Goal: Information Seeking & Learning: Learn about a topic

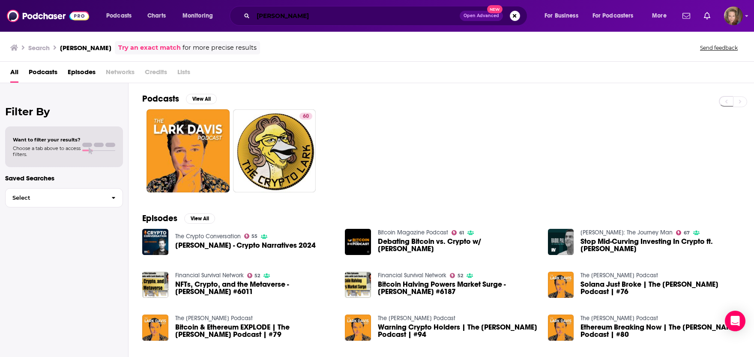
click at [297, 12] on input "[PERSON_NAME]" at bounding box center [356, 16] width 206 height 14
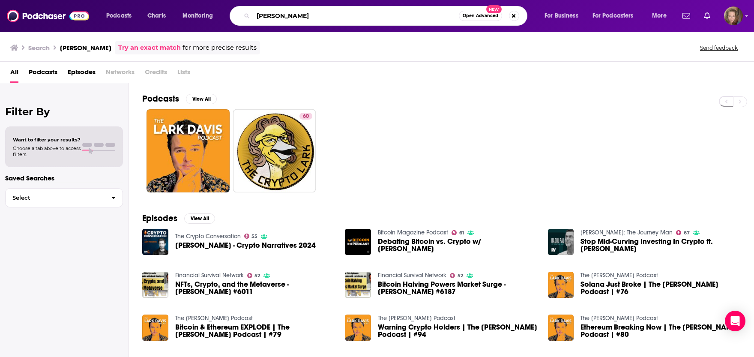
drag, startPoint x: 297, startPoint y: 12, endPoint x: 188, endPoint y: 7, distance: 108.9
click at [253, 9] on input "[PERSON_NAME]" at bounding box center [356, 16] width 206 height 14
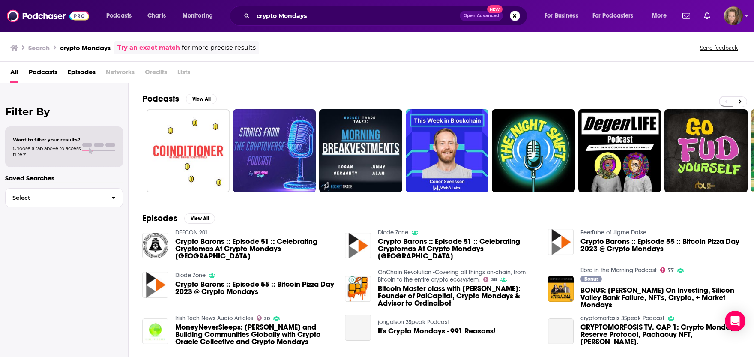
click at [164, 100] on h2 "Podcasts" at bounding box center [160, 98] width 37 height 11
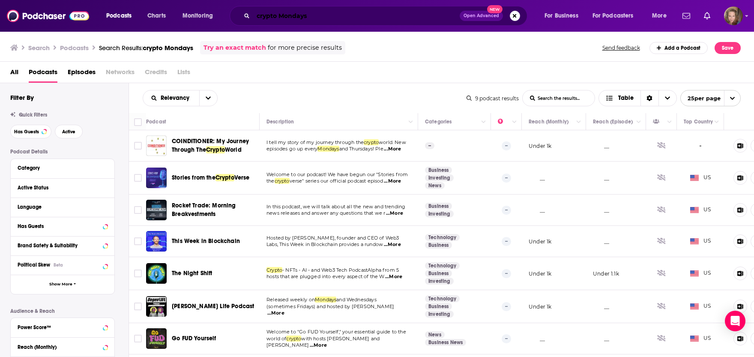
click at [277, 12] on input "crypto Mondays" at bounding box center [356, 16] width 206 height 14
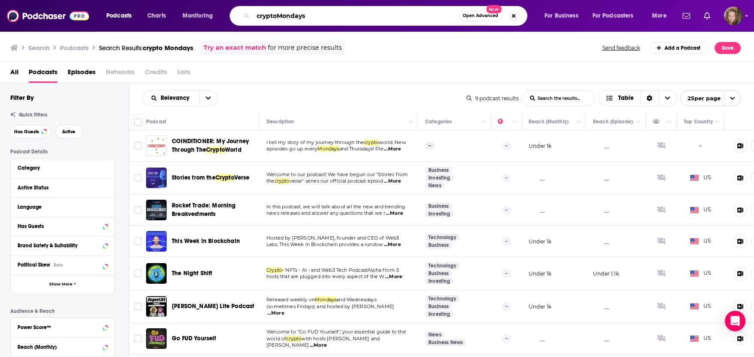
type input "cryptoMondays"
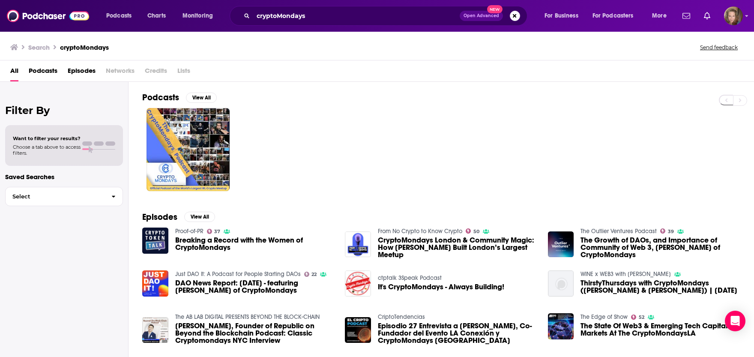
click at [164, 96] on h2 "Podcasts" at bounding box center [160, 97] width 37 height 11
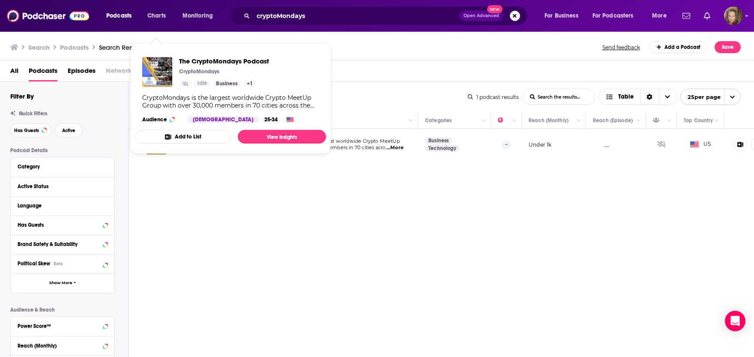
click at [156, 143] on span "The CryptoMondays Podcast CryptoMondays Idle Business + 1 CryptoMondays is the …" at bounding box center [230, 98] width 191 height 97
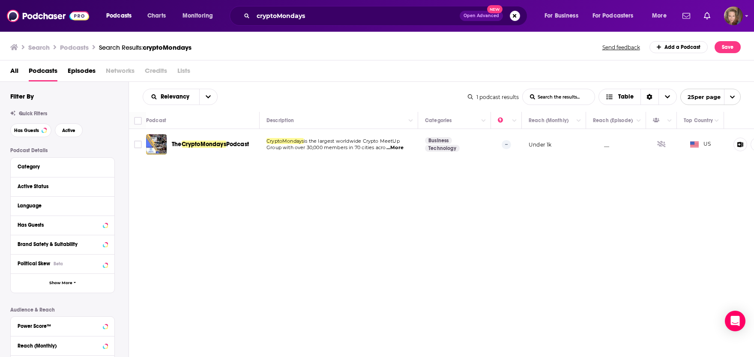
click at [167, 230] on div "Relevancy List Search Input Search the results... Table 1 podcast results List …" at bounding box center [441, 245] width 625 height 326
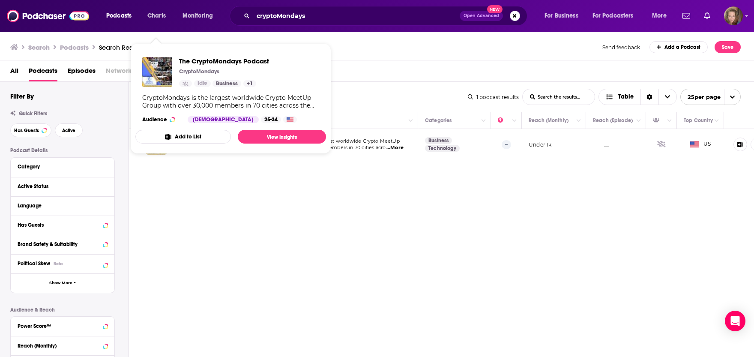
click at [156, 144] on div "Podcasts Charts Monitoring cryptoMondays Open Advanced New For Business For Pod…" at bounding box center [377, 178] width 754 height 357
click at [263, 136] on link "View Insights" at bounding box center [282, 137] width 88 height 14
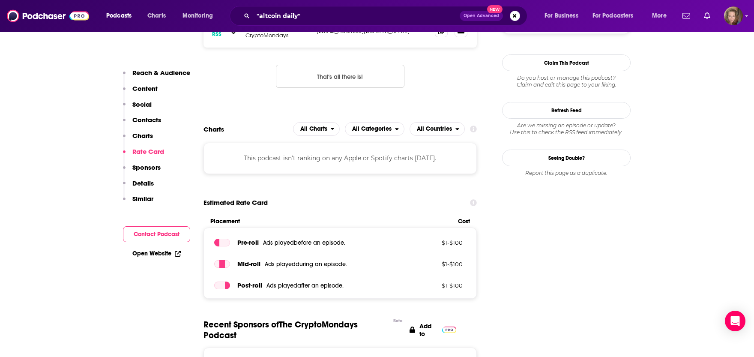
scroll to position [942, 0]
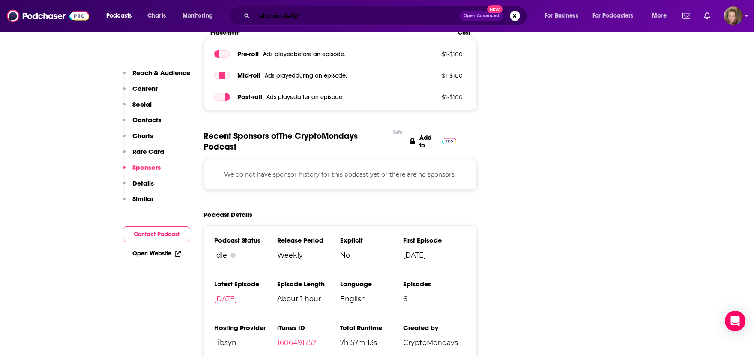
click at [317, 15] on input ""altcoin daily"" at bounding box center [356, 16] width 206 height 14
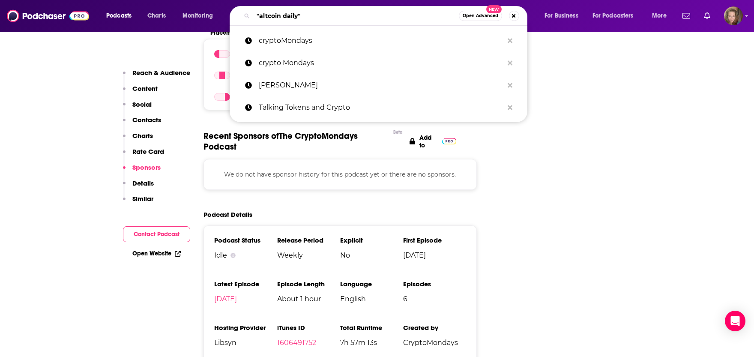
drag, startPoint x: 317, startPoint y: 15, endPoint x: 207, endPoint y: 15, distance: 110.5
click at [253, 15] on input ""altcoin daily"" at bounding box center [356, 16] width 206 height 14
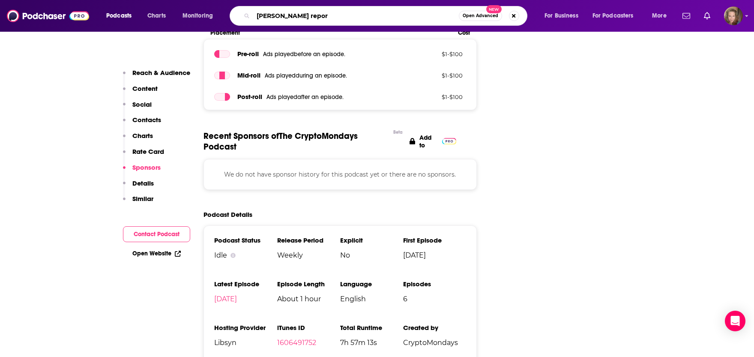
type input "[PERSON_NAME]"
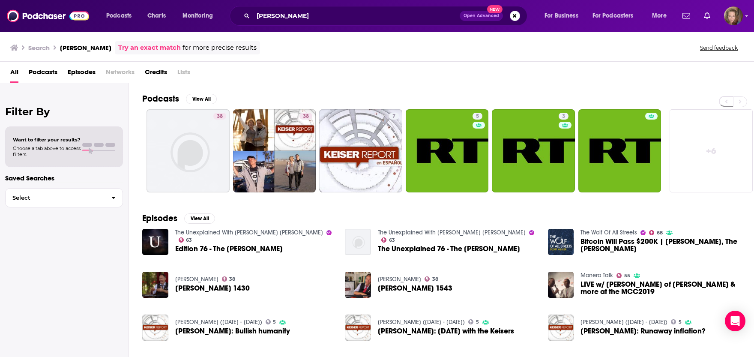
click at [163, 95] on h2 "Podcasts" at bounding box center [160, 98] width 37 height 11
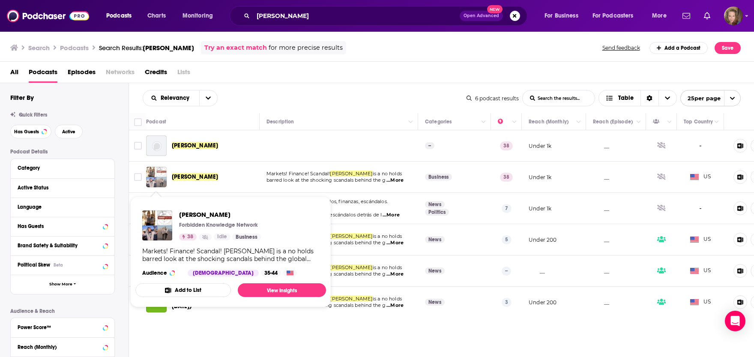
click at [163, 182] on img "Keiser Report" at bounding box center [156, 177] width 21 height 21
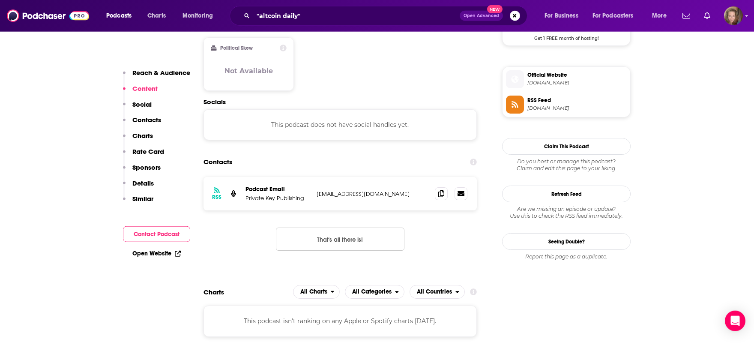
scroll to position [754, 0]
